Goal: Task Accomplishment & Management: Complete application form

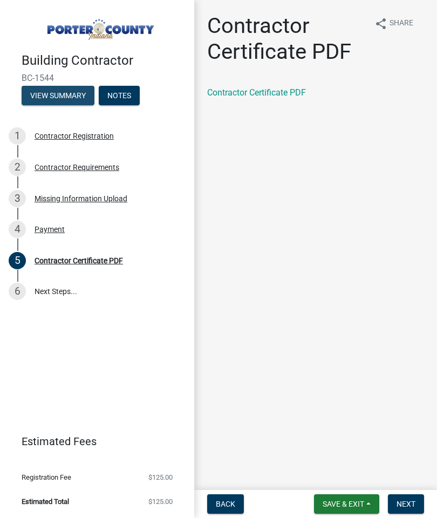
click at [51, 93] on button "View Summary" at bounding box center [58, 95] width 73 height 19
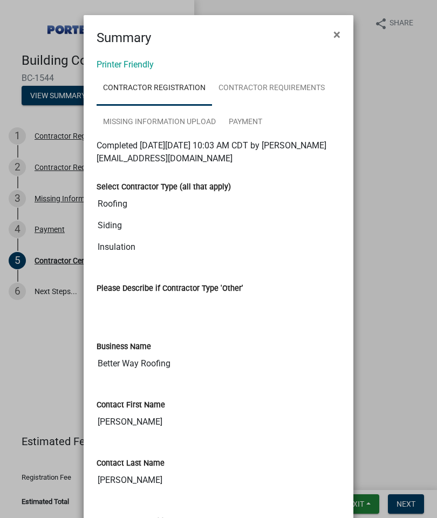
click at [335, 23] on button "×" at bounding box center [337, 34] width 24 height 30
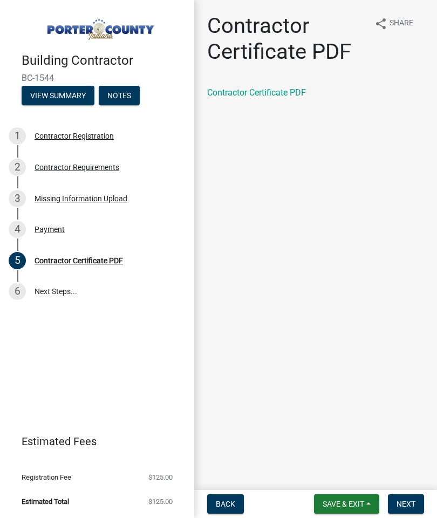
click at [122, 103] on button "Notes" at bounding box center [119, 95] width 41 height 19
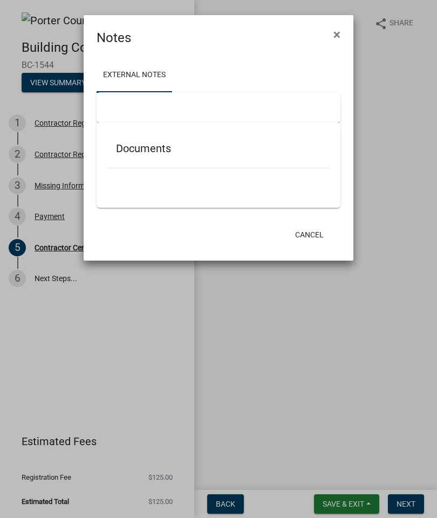
click at [336, 34] on span "×" at bounding box center [336, 34] width 7 height 15
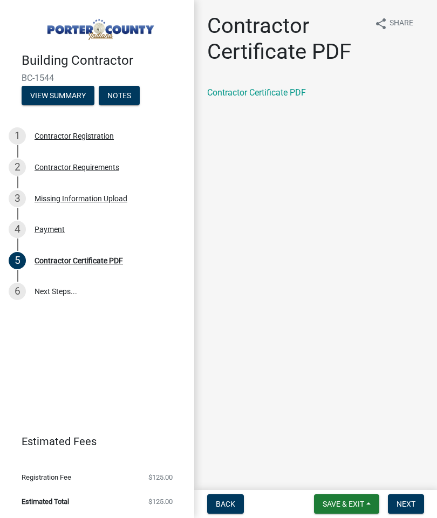
click at [33, 70] on div "Building Contractor BC-1544 View Summary Notes" at bounding box center [97, 76] width 177 height 64
click at [30, 67] on h4 "Building Contractor" at bounding box center [104, 61] width 164 height 16
click at [398, 513] on button "Next" at bounding box center [406, 503] width 36 height 19
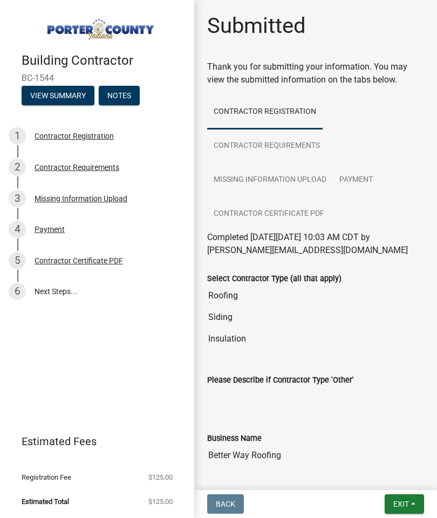
click at [397, 510] on button "Exit" at bounding box center [403, 503] width 39 height 19
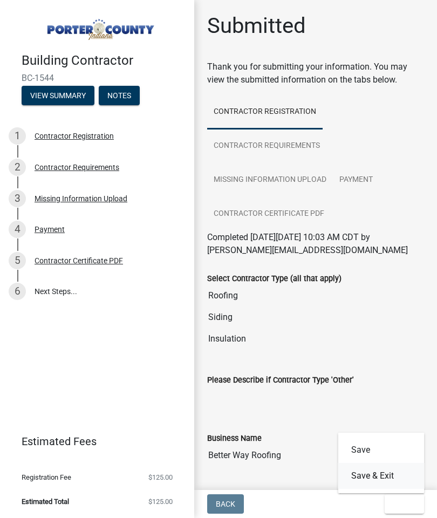
click at [358, 474] on button "Save & Exit" at bounding box center [381, 476] width 86 height 26
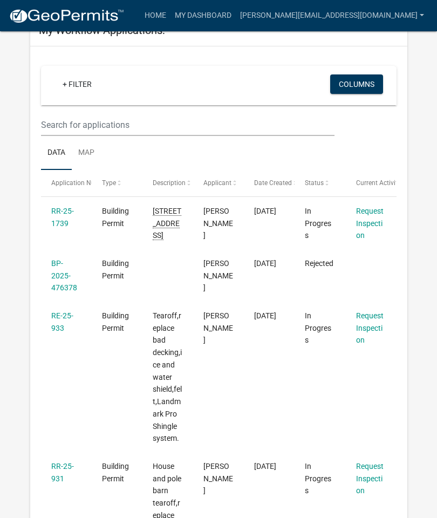
scroll to position [70, 0]
click at [52, 326] on link "RE-25-933" at bounding box center [62, 322] width 22 height 21
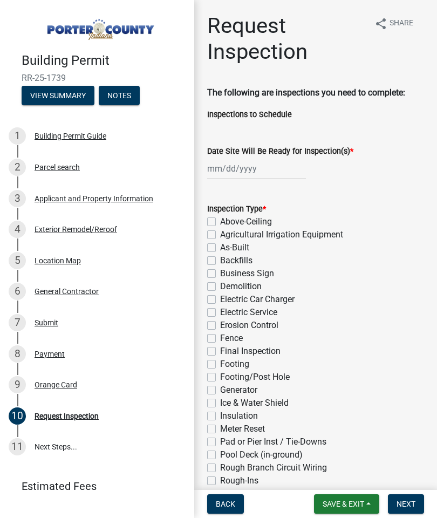
click at [341, 499] on span "Save & Exit" at bounding box center [343, 503] width 42 height 9
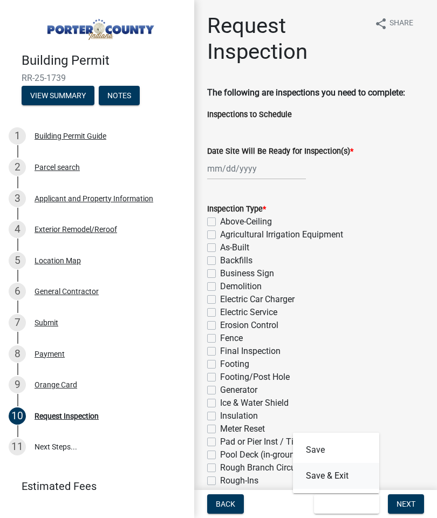
click at [321, 470] on button "Save & Exit" at bounding box center [336, 476] width 86 height 26
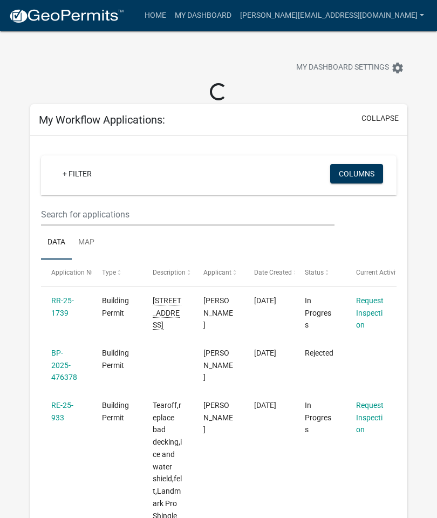
click at [56, 376] on link "BP-2025-476378" at bounding box center [64, 364] width 26 height 33
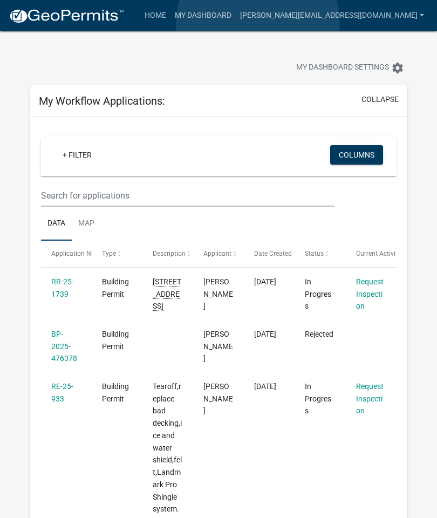
click at [236, 24] on link "My Dashboard" at bounding box center [202, 15] width 65 height 20
click at [236, 11] on link "My Dashboard" at bounding box center [202, 15] width 65 height 20
click at [236, 13] on link "My Dashboard" at bounding box center [202, 15] width 65 height 20
click at [236, 22] on link "My Dashboard" at bounding box center [202, 15] width 65 height 20
click at [236, 18] on link "My Dashboard" at bounding box center [202, 15] width 65 height 20
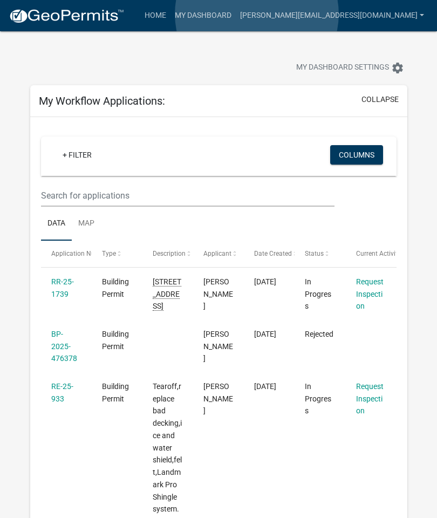
click at [236, 15] on link "My Dashboard" at bounding box center [202, 15] width 65 height 20
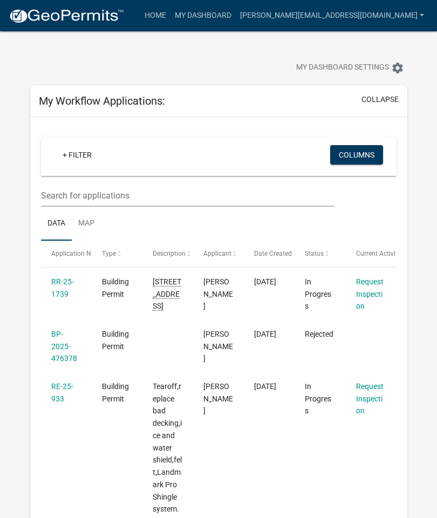
click at [236, 12] on link "My Dashboard" at bounding box center [202, 15] width 65 height 20
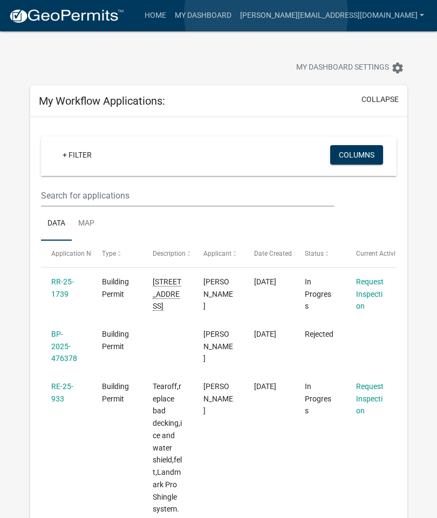
click at [236, 15] on link "My Dashboard" at bounding box center [202, 15] width 65 height 20
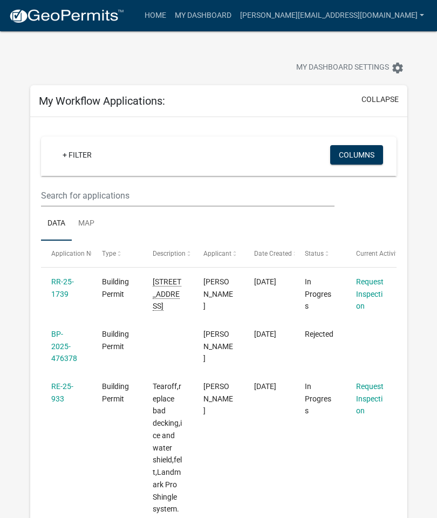
click at [328, 68] on span "My Dashboard Settings" at bounding box center [342, 67] width 93 height 13
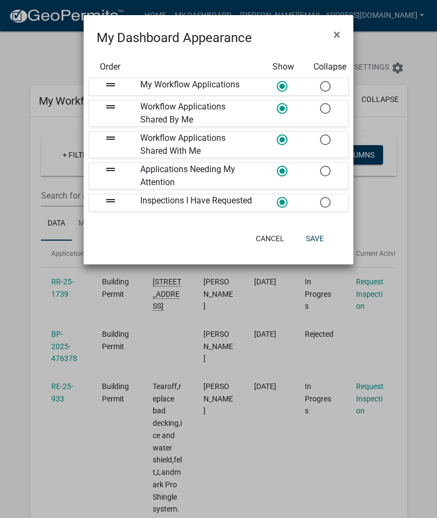
click at [44, 111] on ngb-modal-window "My Dashboard Appearance × Order Show Collapse drag_handle My Workflow Applicati…" at bounding box center [218, 259] width 437 height 518
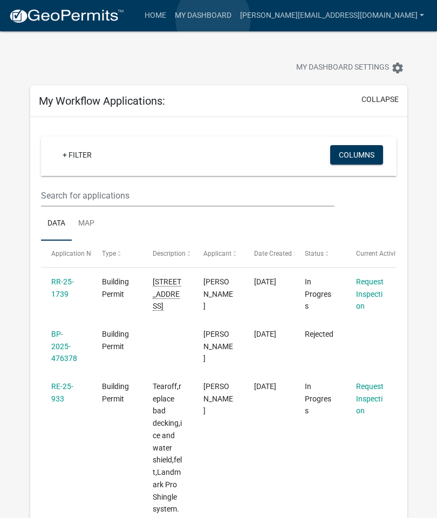
click at [170, 20] on link "Home" at bounding box center [155, 15] width 30 height 20
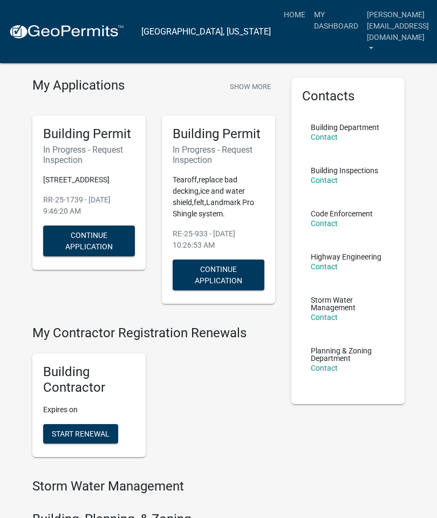
click at [322, 178] on link "Contact" at bounding box center [324, 180] width 27 height 9
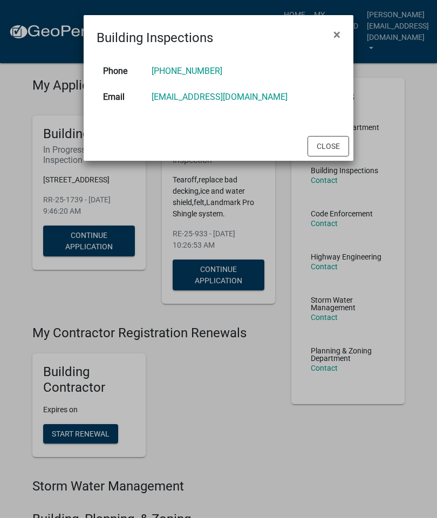
click at [299, 209] on ngb-modal-window "Building Inspections × Phone 219-465-3843 Email mhaller@porterco.org Close" at bounding box center [218, 259] width 437 height 518
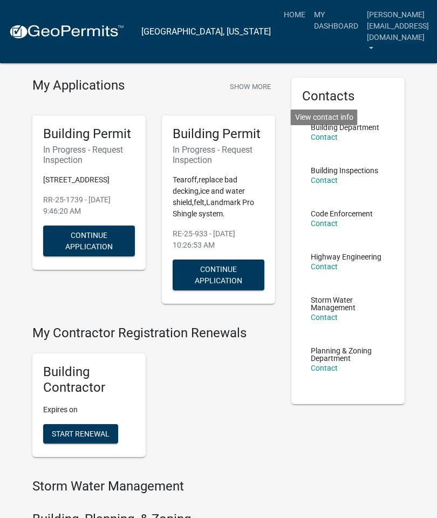
click at [322, 133] on link "Contact" at bounding box center [324, 137] width 27 height 9
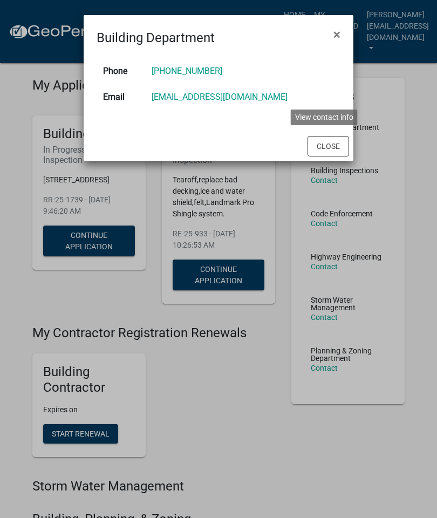
click at [332, 44] on button "×" at bounding box center [337, 34] width 24 height 30
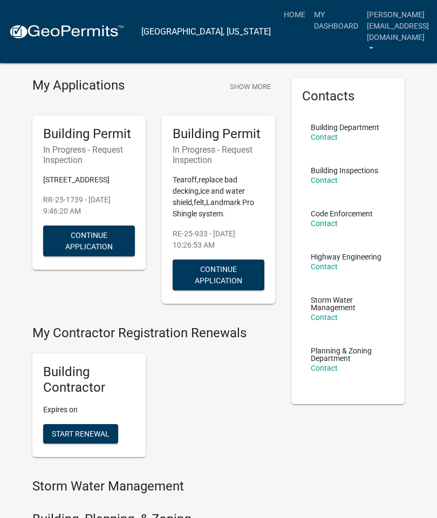
click at [362, 27] on link "[PERSON_NAME][EMAIL_ADDRESS][DOMAIN_NAME]" at bounding box center [397, 31] width 71 height 54
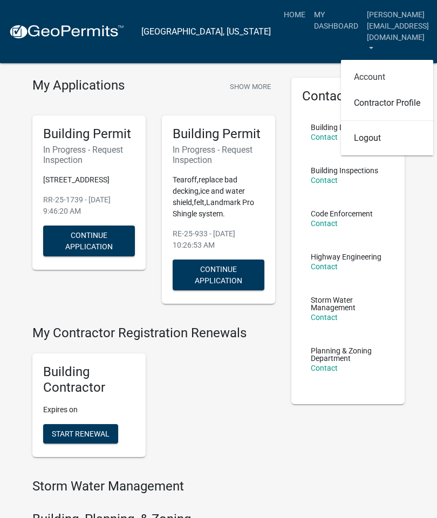
click at [383, 64] on link "Account" at bounding box center [387, 77] width 92 height 26
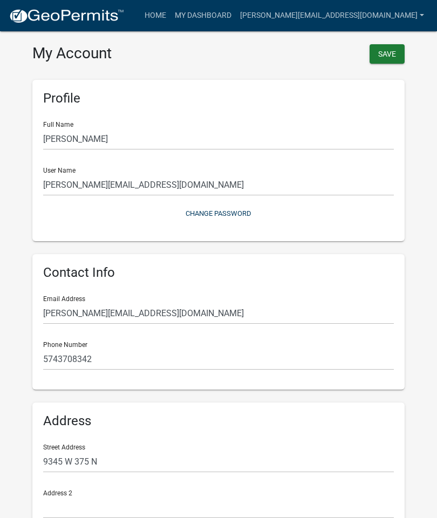
click at [170, 9] on link "Home" at bounding box center [155, 15] width 30 height 20
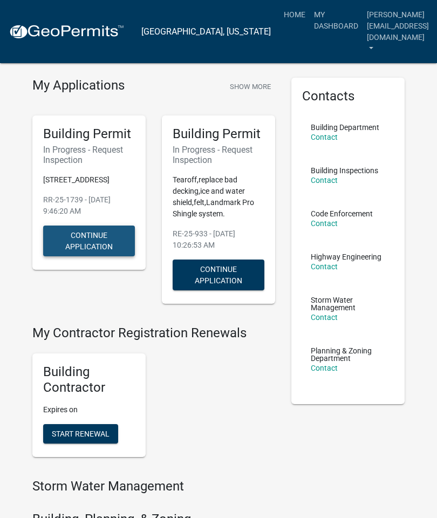
click at [92, 245] on button "Continue Application" at bounding box center [89, 240] width 92 height 31
click at [364, 18] on link "[PERSON_NAME][EMAIL_ADDRESS][DOMAIN_NAME]" at bounding box center [397, 31] width 71 height 54
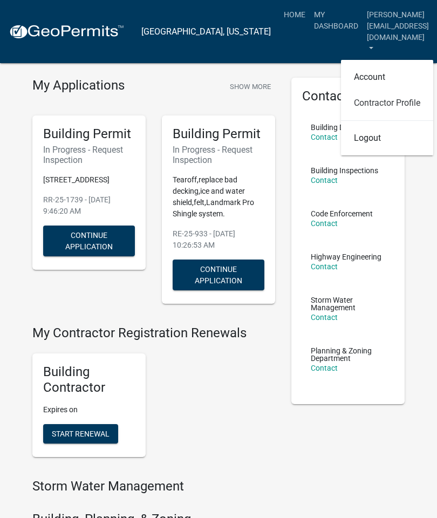
click at [405, 90] on link "Contractor Profile" at bounding box center [387, 103] width 92 height 26
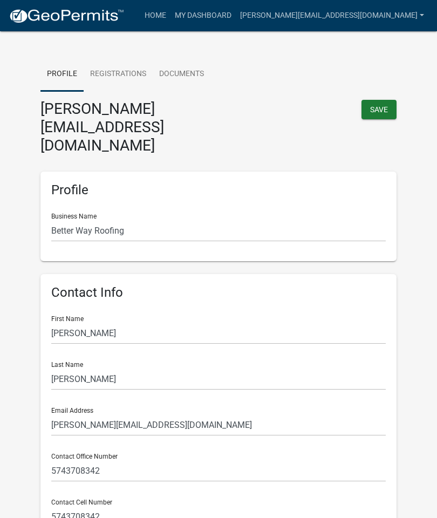
click at [380, 107] on button "Save" at bounding box center [378, 109] width 35 height 19
